Goal: Task Accomplishment & Management: Use online tool/utility

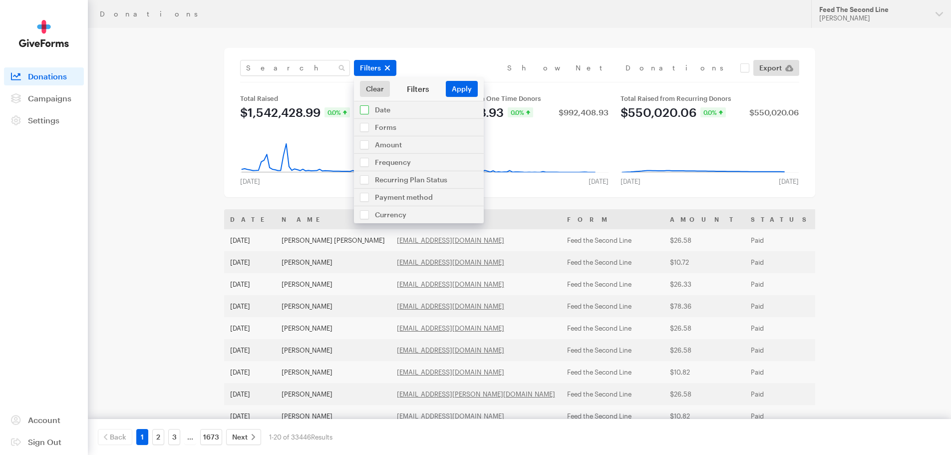
click at [387, 113] on input "checkbox" at bounding box center [419, 109] width 130 height 17
checkbox input "true"
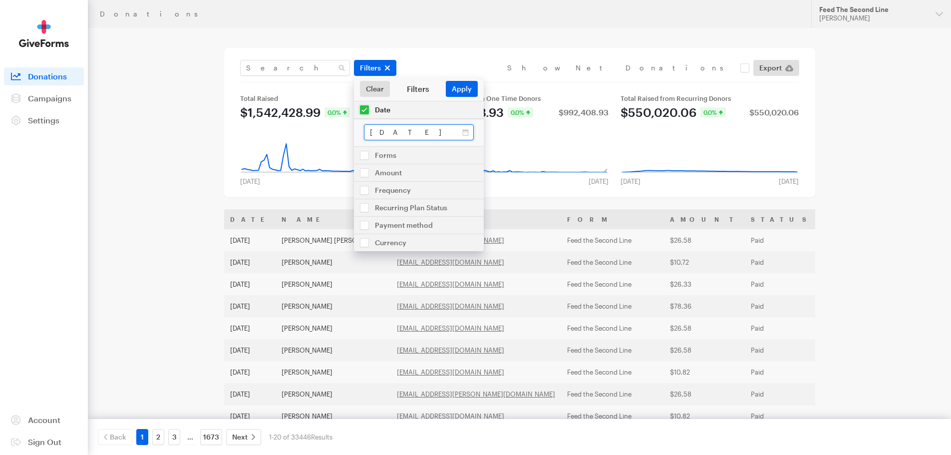
click at [389, 132] on input "Jul 17, 2025 - Aug 13, 2025" at bounding box center [419, 132] width 110 height 16
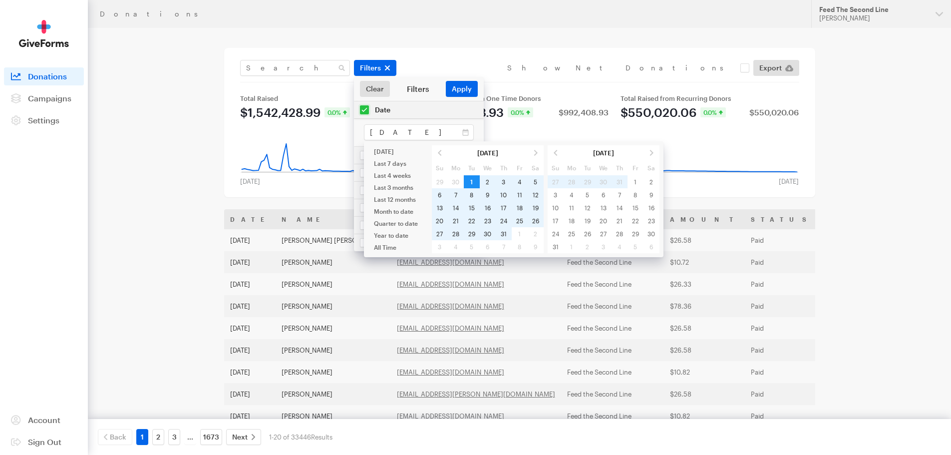
type input "[DATE] - [DATE]"
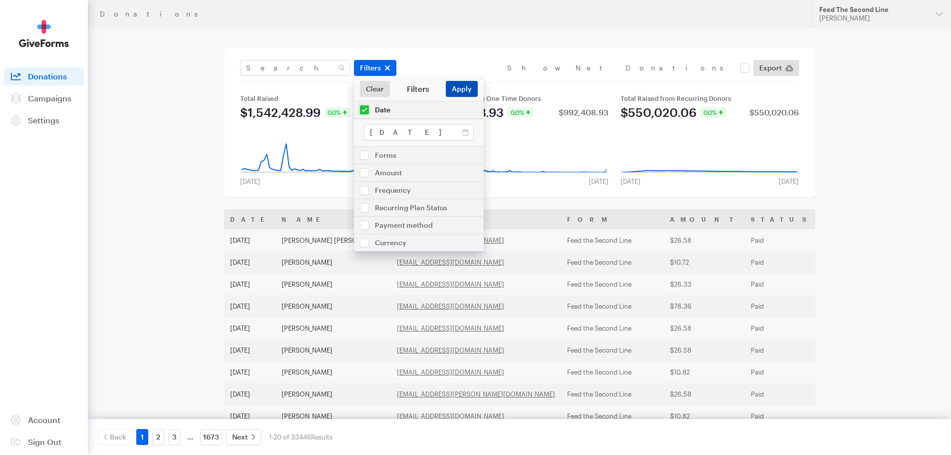
drag, startPoint x: 457, startPoint y: 92, endPoint x: 466, endPoint y: 92, distance: 9.0
click at [457, 92] on button "Apply" at bounding box center [462, 89] width 32 height 16
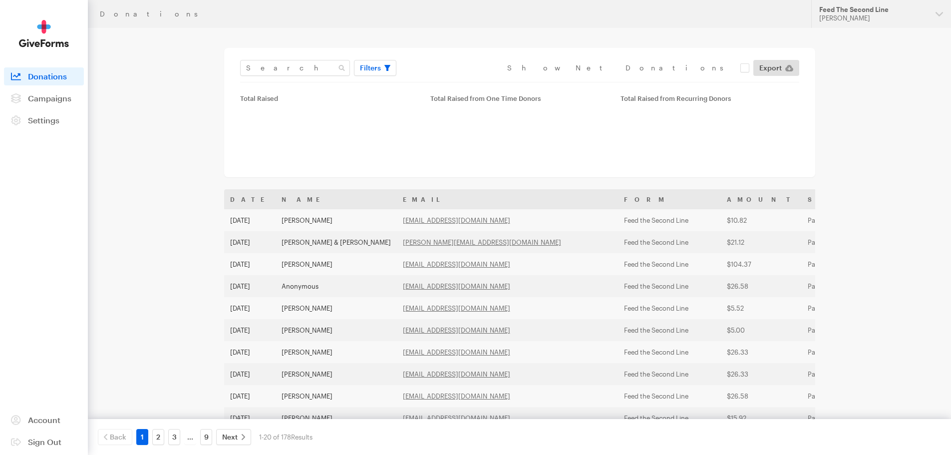
drag, startPoint x: 764, startPoint y: 69, endPoint x: 575, endPoint y: 160, distance: 209.2
click at [765, 70] on span "Export" at bounding box center [770, 68] width 22 height 12
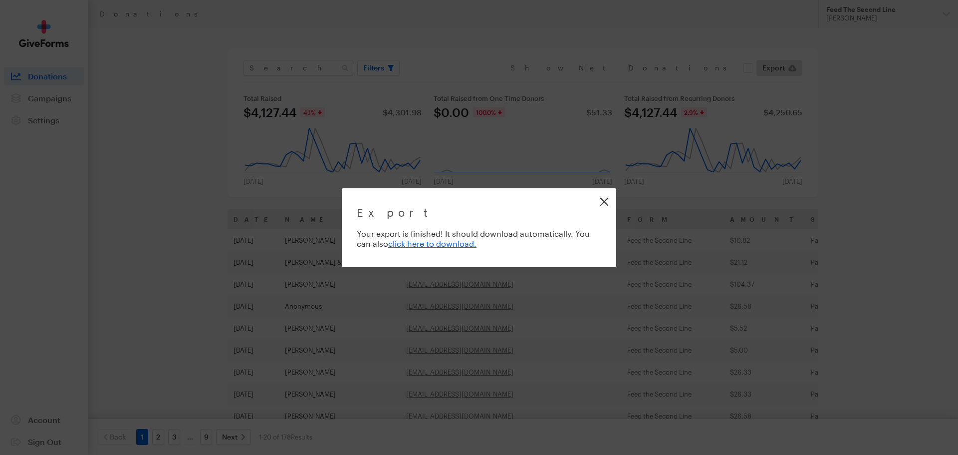
click at [600, 202] on link "Close" at bounding box center [604, 201] width 22 height 22
